Goal: Information Seeking & Learning: Learn about a topic

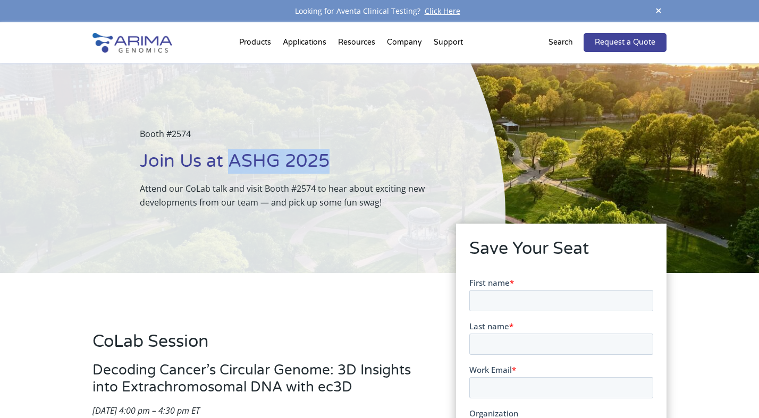
drag, startPoint x: 228, startPoint y: 159, endPoint x: 336, endPoint y: 161, distance: 109.0
click at [336, 161] on h1 "Join Us at ASHG 2025" at bounding box center [296, 165] width 313 height 32
copy h1 "ASHG 2025"
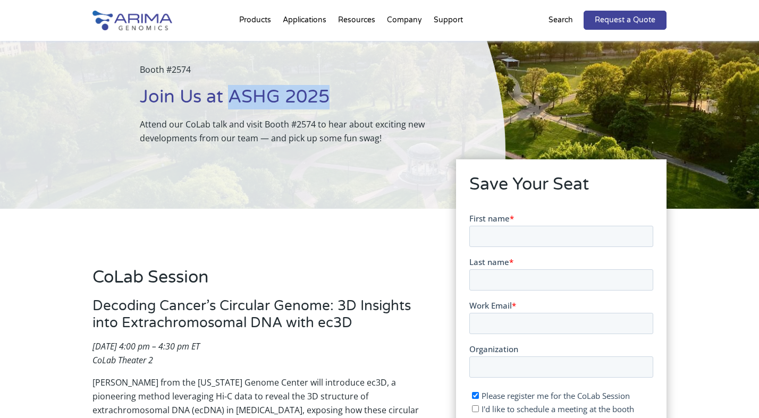
scroll to position [65, 0]
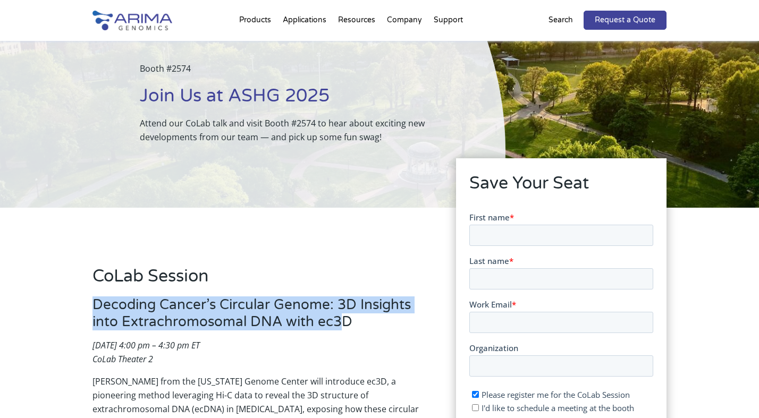
drag, startPoint x: 345, startPoint y: 319, endPoint x: 95, endPoint y: 304, distance: 250.3
click at [95, 304] on h3 "Decoding Cancer’s Circular Genome: 3D Insights into Extrachromosomal DNA with e…" at bounding box center [258, 318] width 332 height 42
copy h3 "Decoding Cancer’s Circular Genome: 3D Insights into Extrachromosomal DNA with e…"
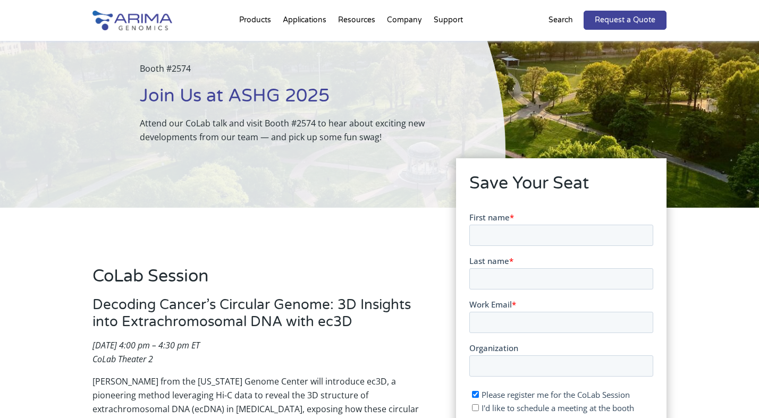
click at [121, 334] on h3 "Decoding Cancer’s Circular Genome: 3D Insights into Extrachromosomal DNA with e…" at bounding box center [258, 318] width 332 height 42
drag, startPoint x: 196, startPoint y: 346, endPoint x: 93, endPoint y: 346, distance: 103.1
click at [93, 346] on em "[DATE] 4:00 pm – 4:30 pm ET" at bounding box center [145, 346] width 107 height 12
copy em "Thursday, October 16, 2025"
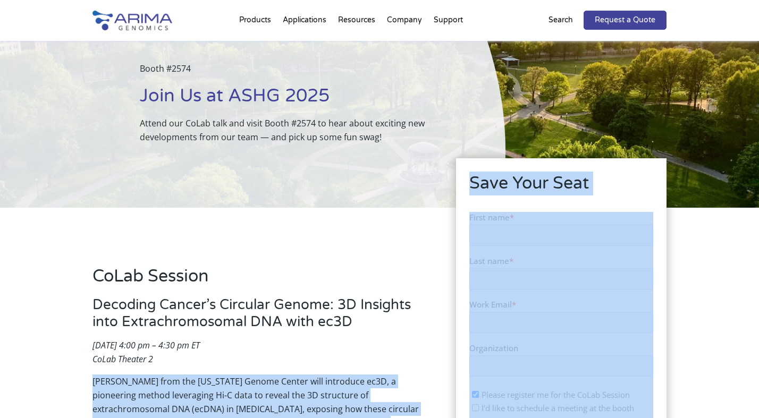
drag, startPoint x: 153, startPoint y: 359, endPoint x: 86, endPoint y: 358, distance: 67.0
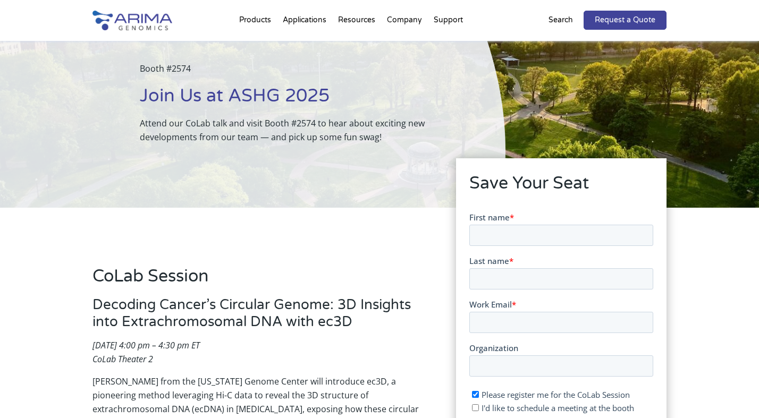
click at [98, 358] on em "CoLab Theater 2" at bounding box center [122, 359] width 61 height 12
click at [94, 358] on em "CoLab Theater 2" at bounding box center [122, 359] width 61 height 12
drag, startPoint x: 94, startPoint y: 358, endPoint x: 155, endPoint y: 358, distance: 61.7
click at [155, 358] on p "Thursday, October 16, 2025 | 4:00 pm – 4:30 pm ET CoLab Theater 2" at bounding box center [258, 357] width 332 height 36
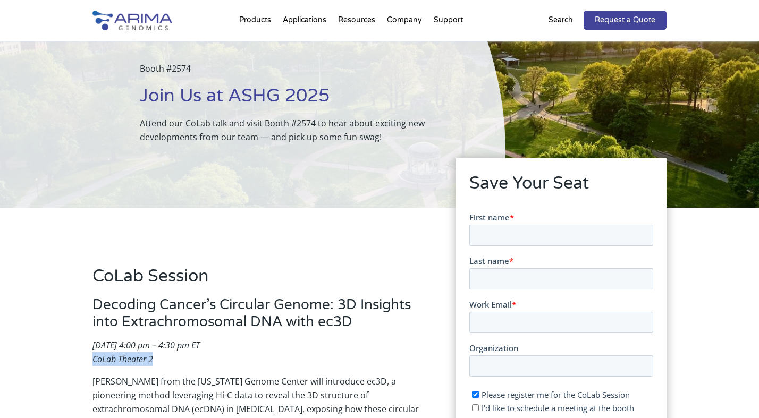
copy em "CoLab Theater 2"
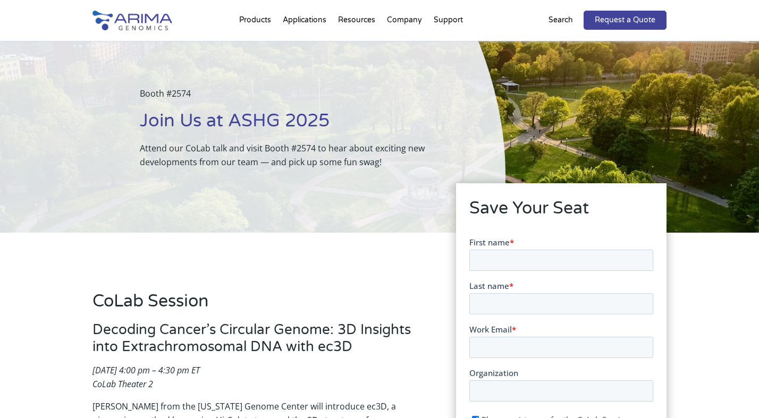
scroll to position [73, 0]
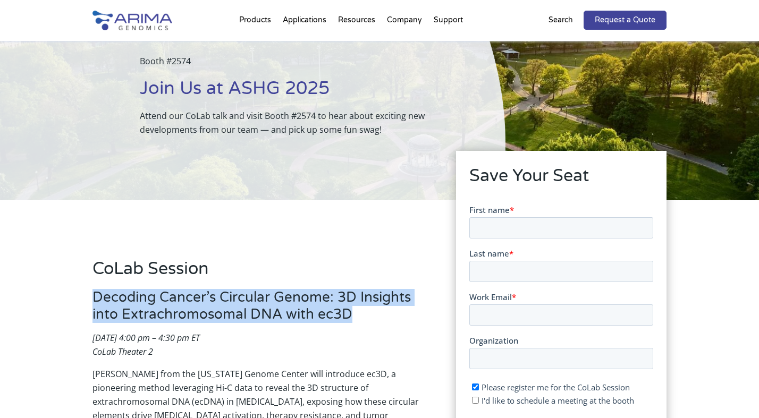
drag, startPoint x: 353, startPoint y: 314, endPoint x: 96, endPoint y: 299, distance: 257.2
click at [96, 299] on h3 "Decoding Cancer’s Circular Genome: 3D Insights into Extrachromosomal DNA with e…" at bounding box center [258, 310] width 332 height 42
copy h3 "Decoding Cancer’s Circular Genome: 3D Insights into Extrachromosomal DNA with e…"
